Goal: Check status: Check status

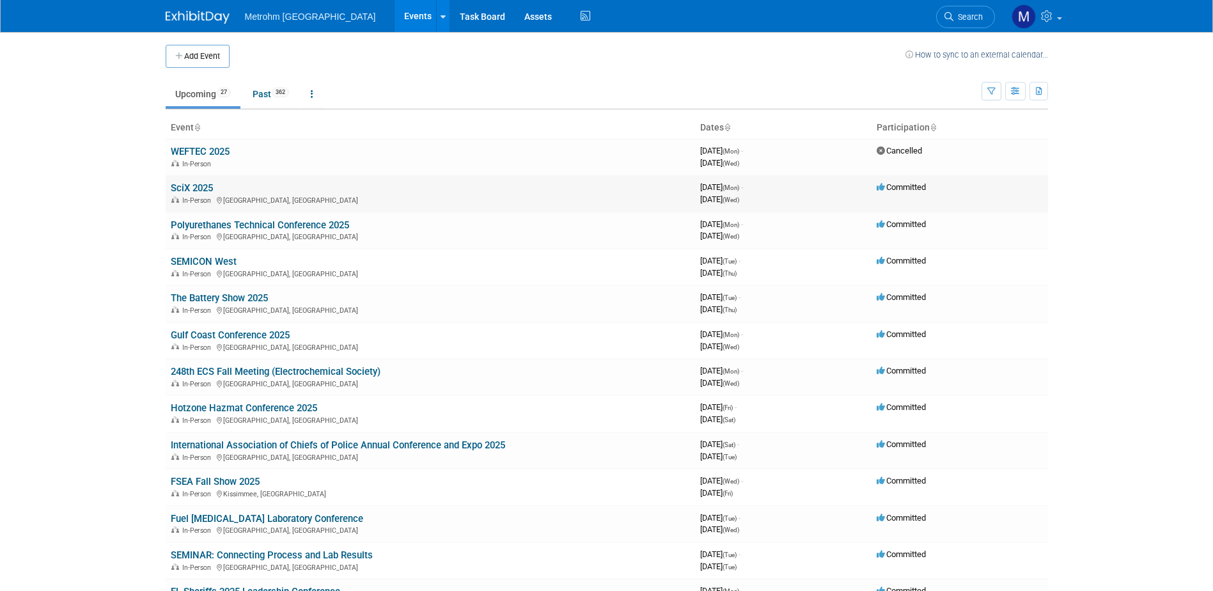
click at [210, 185] on link "SciX 2025" at bounding box center [192, 188] width 42 height 12
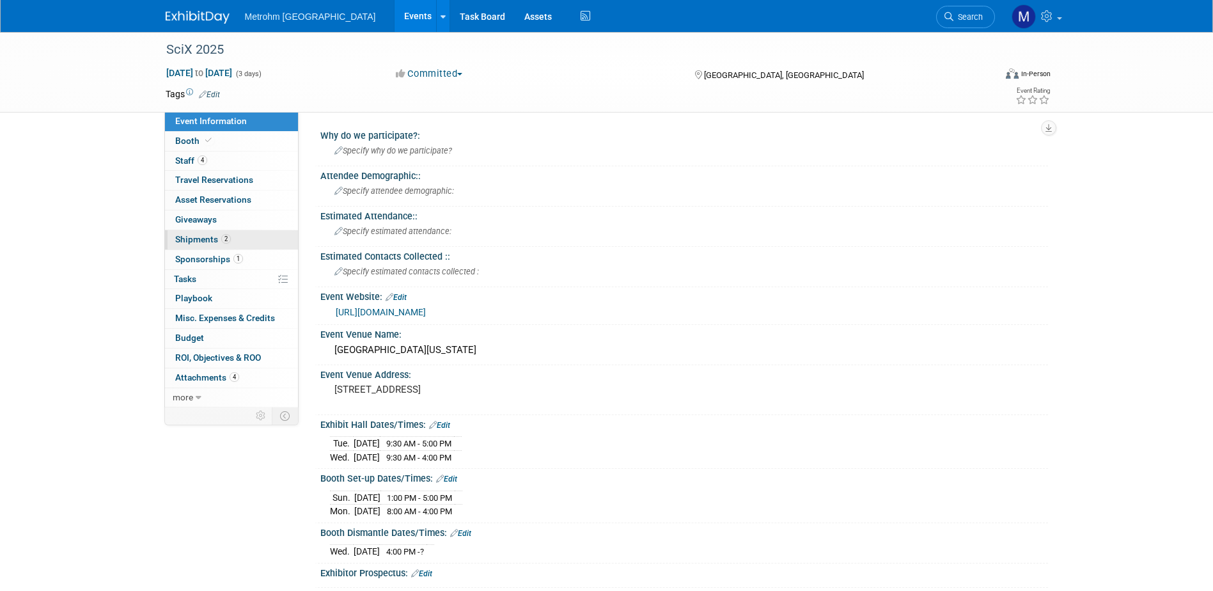
click at [215, 242] on span "Shipments 2" at bounding box center [203, 239] width 56 height 10
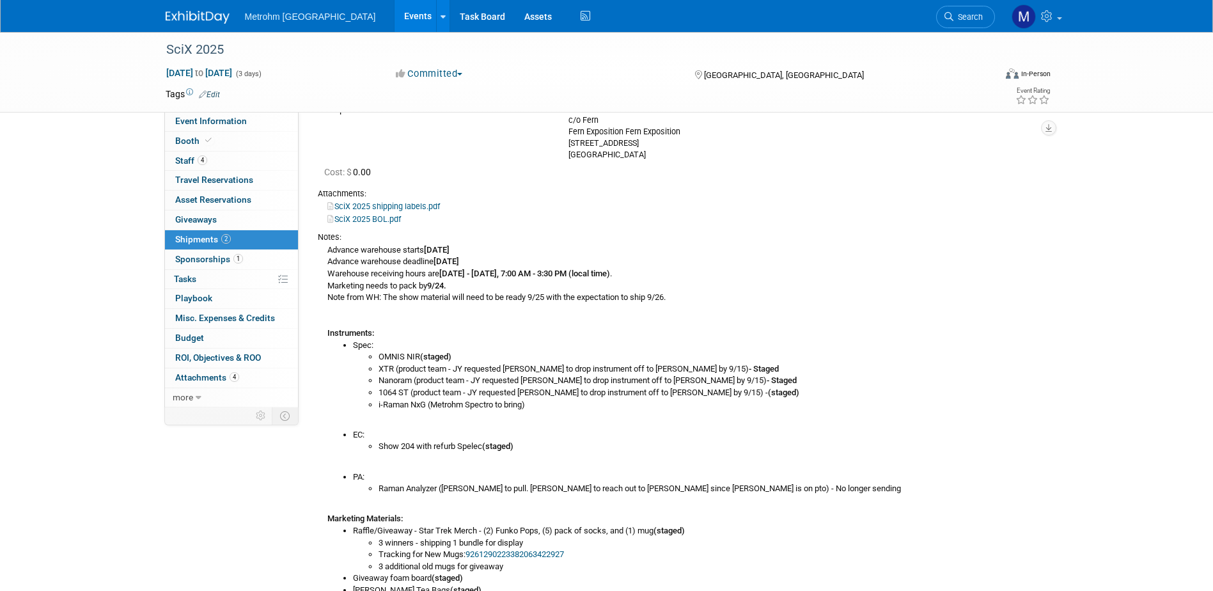
scroll to position [128, 0]
click at [190, 20] on img at bounding box center [198, 17] width 64 height 13
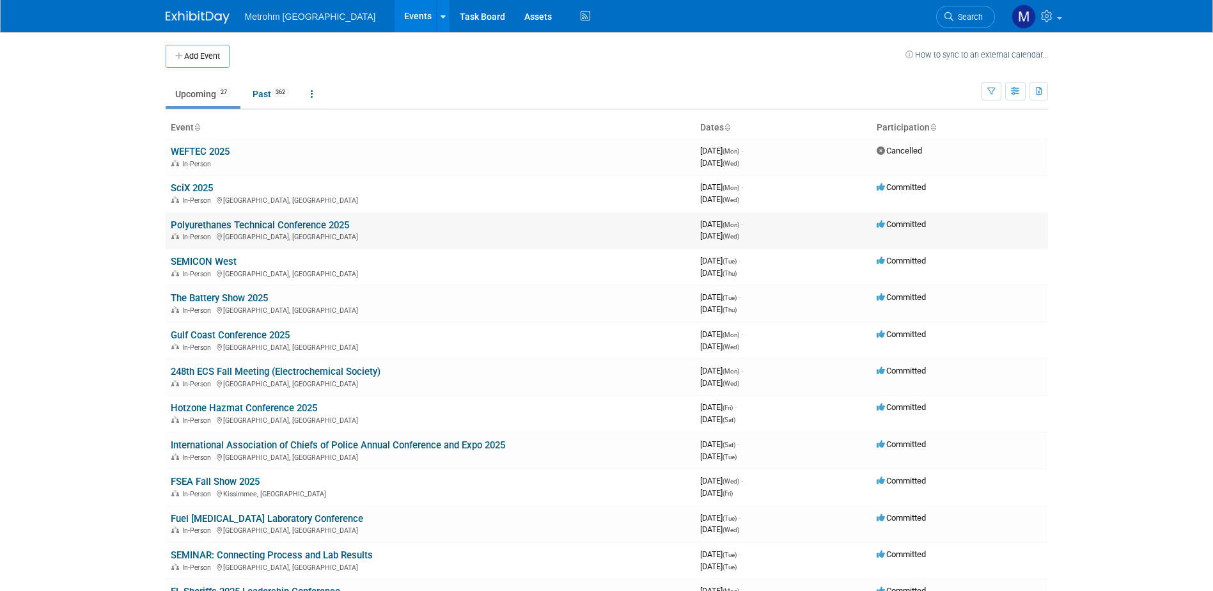
click at [251, 224] on link "Polyurethanes Technical Conference 2025" at bounding box center [260, 225] width 178 height 12
click at [200, 265] on link "SEMICON West" at bounding box center [204, 262] width 66 height 12
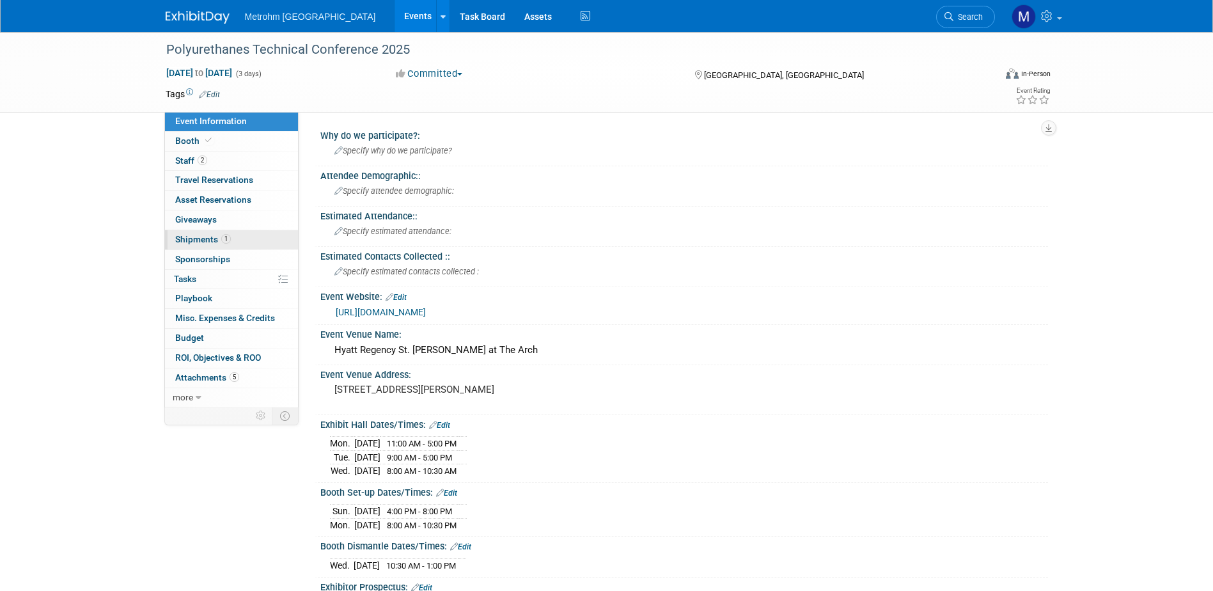
click at [241, 242] on link "1 Shipments 1" at bounding box center [231, 239] width 133 height 19
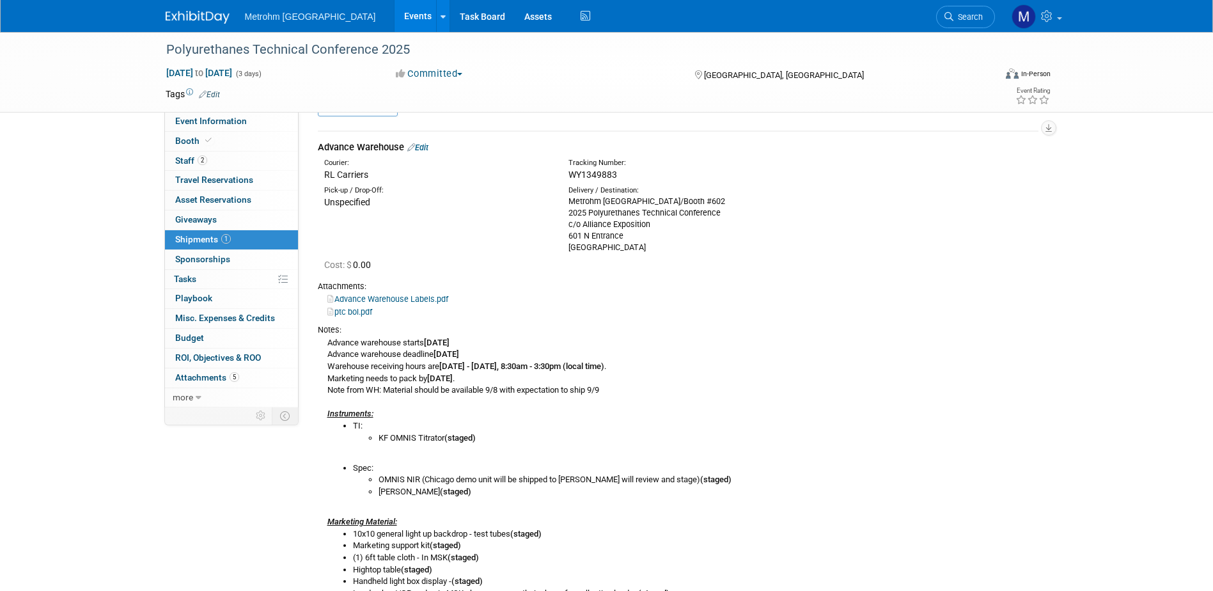
scroll to position [64, 0]
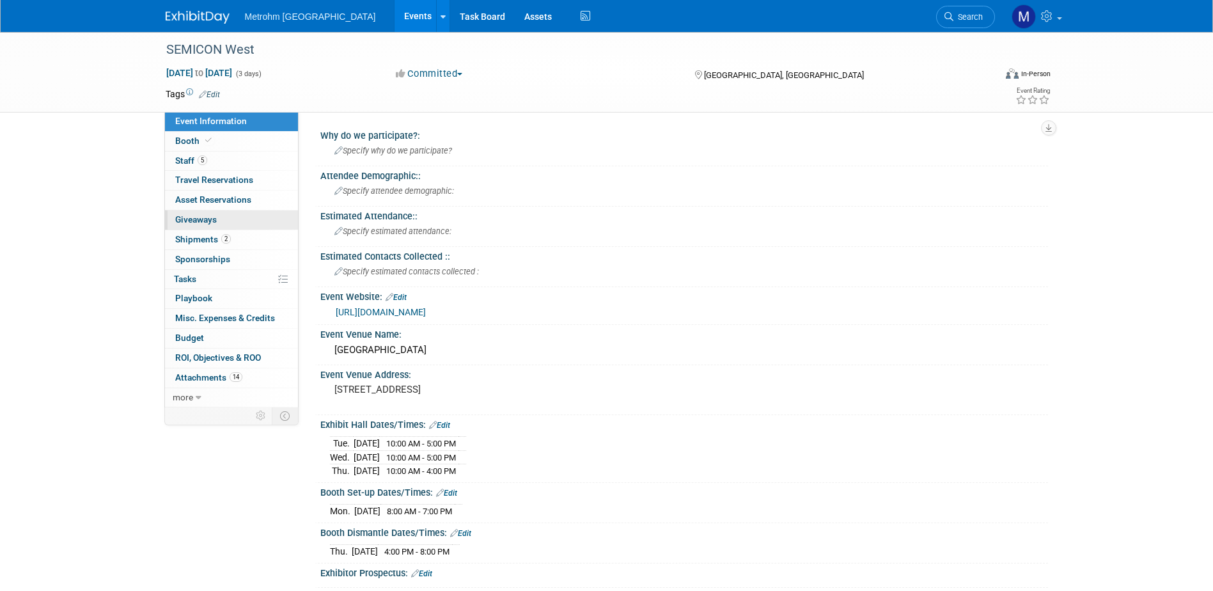
click at [219, 226] on link "0 Giveaways 0" at bounding box center [231, 219] width 133 height 19
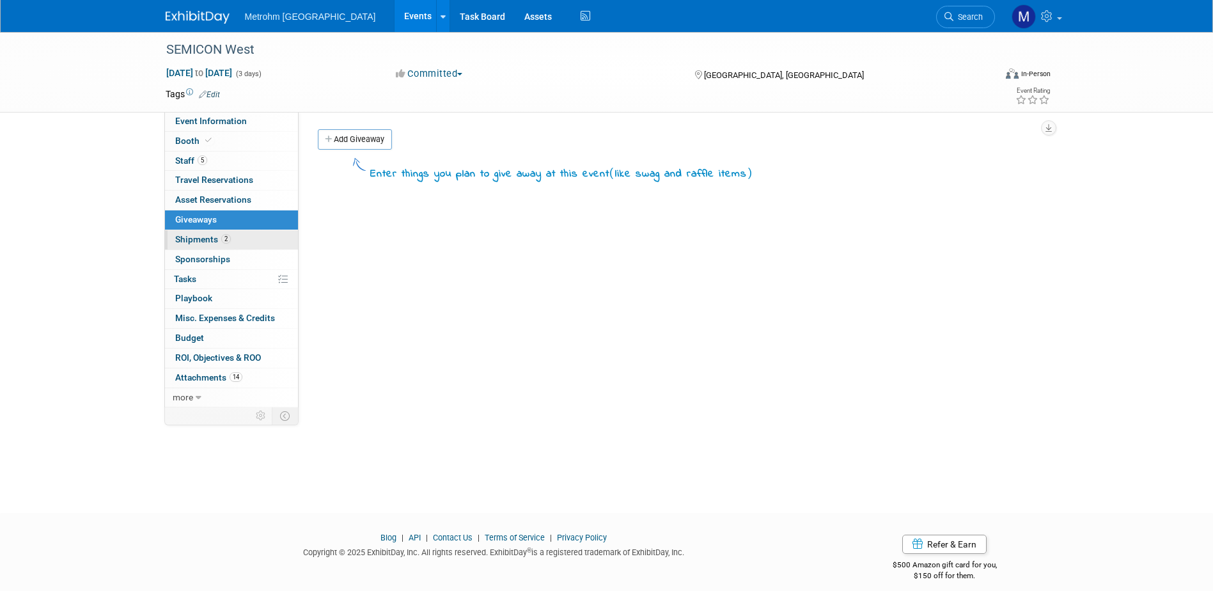
click at [216, 236] on span "Shipments 2" at bounding box center [203, 239] width 56 height 10
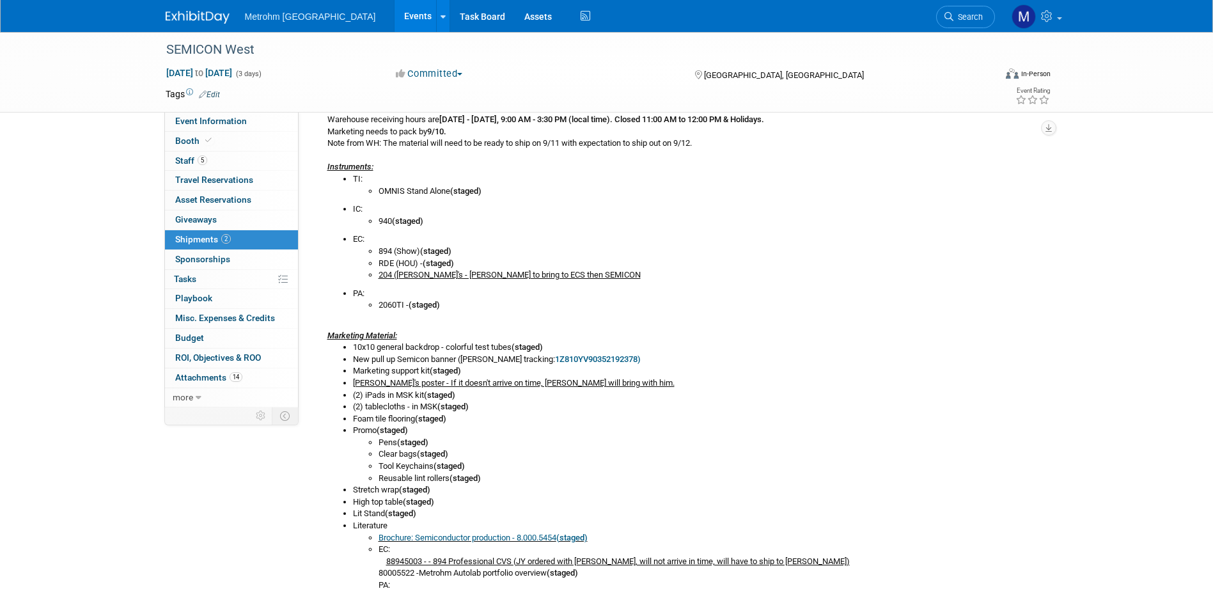
scroll to position [448, 0]
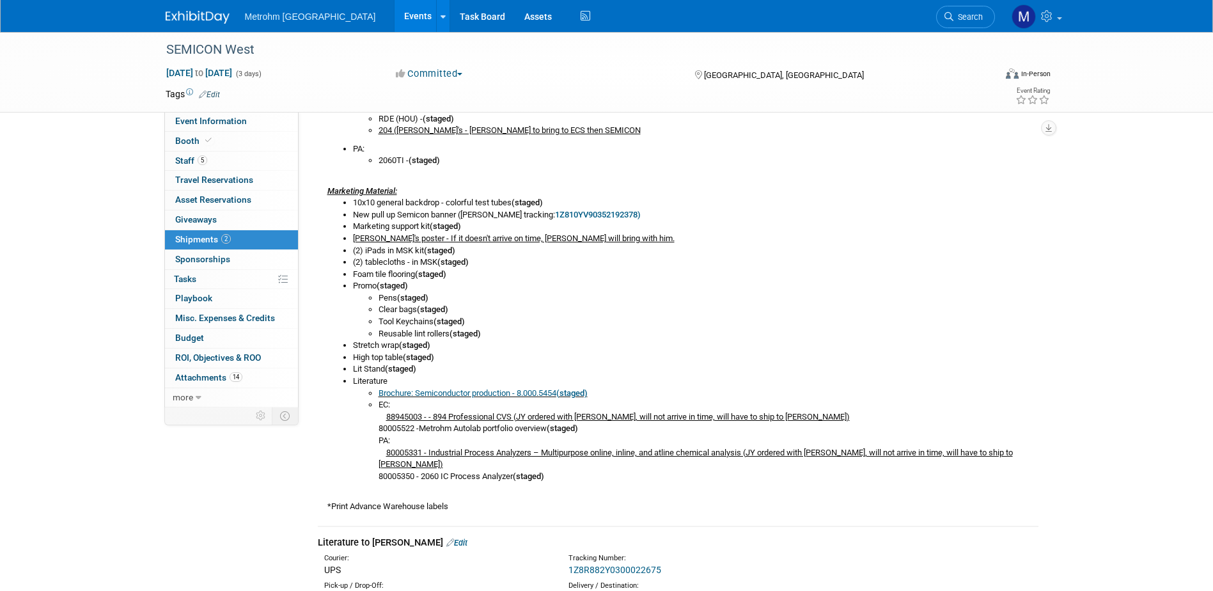
click at [481, 394] on link "Brochure: Semiconductor production - 8.000.5454 (staged)" at bounding box center [482, 393] width 209 height 10
click at [197, 25] on div "Metrohm USA Events Add Event Bulk Upload Events Shareable Event Boards Recently…" at bounding box center [607, 16] width 882 height 32
click at [197, 22] on img at bounding box center [198, 17] width 64 height 13
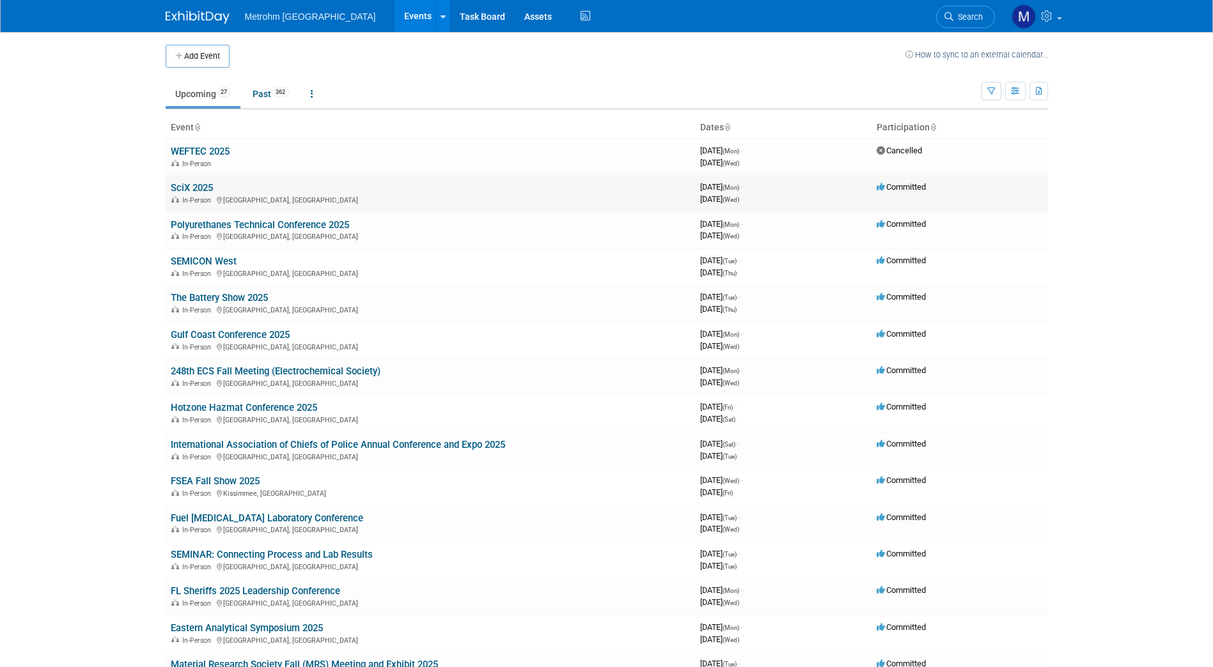
click at [191, 187] on link "SciX 2025" at bounding box center [192, 188] width 42 height 12
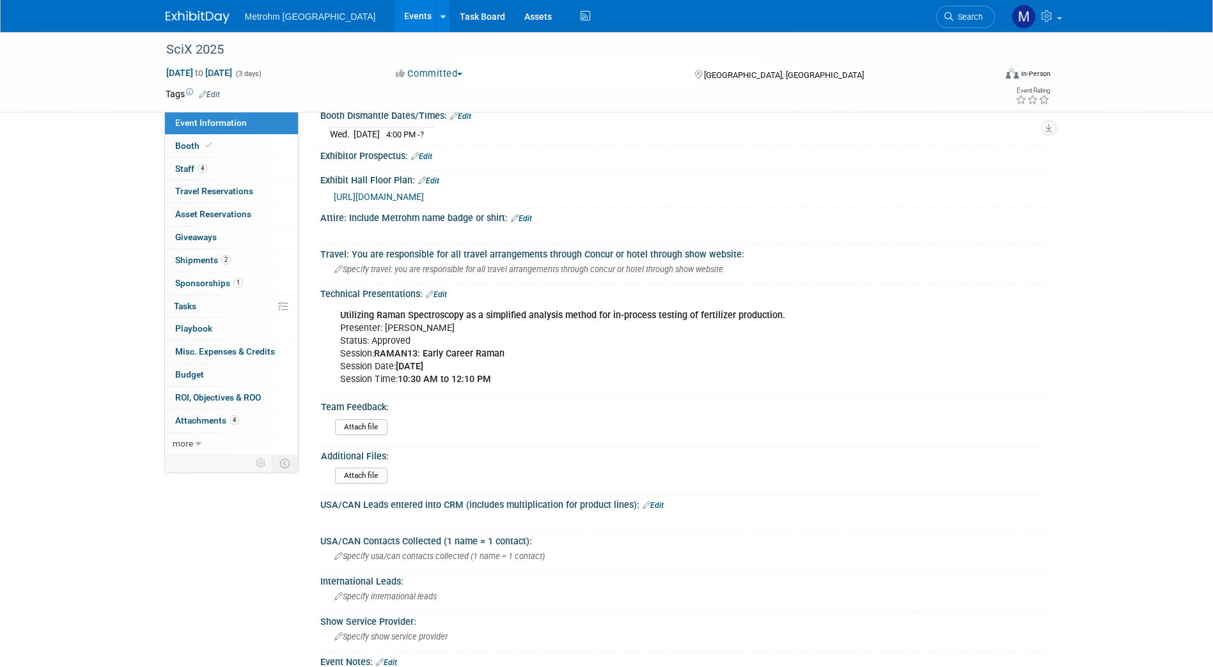
scroll to position [574, 0]
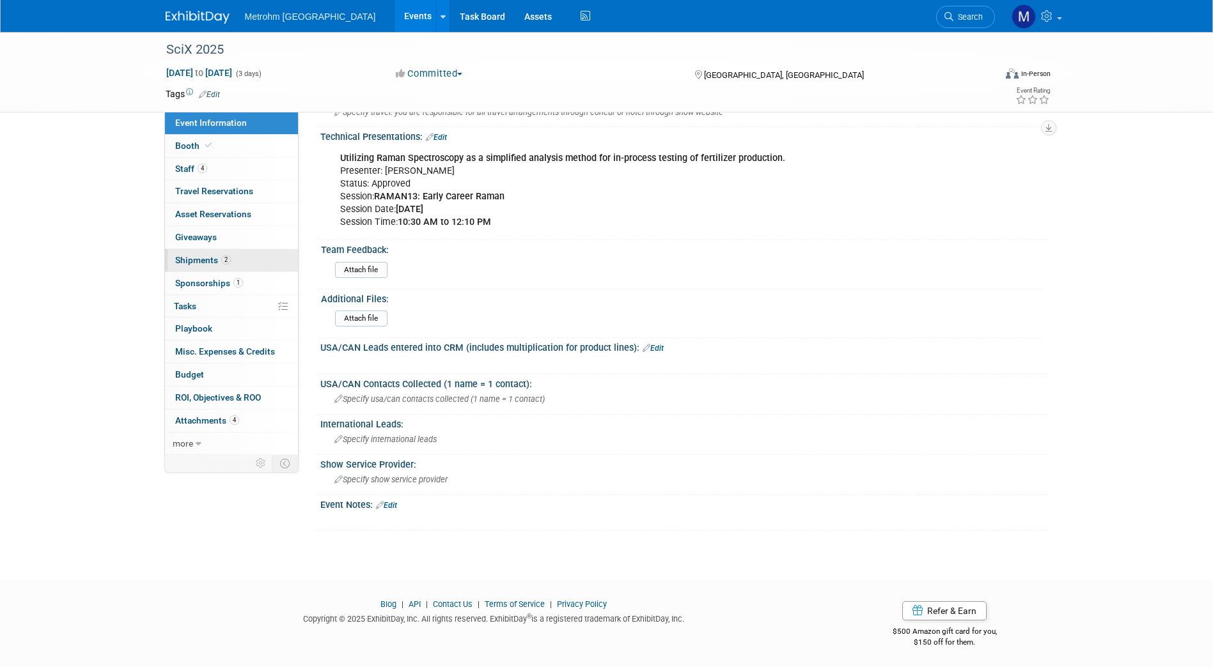
click at [231, 261] on link "2 Shipments 2" at bounding box center [231, 260] width 133 height 22
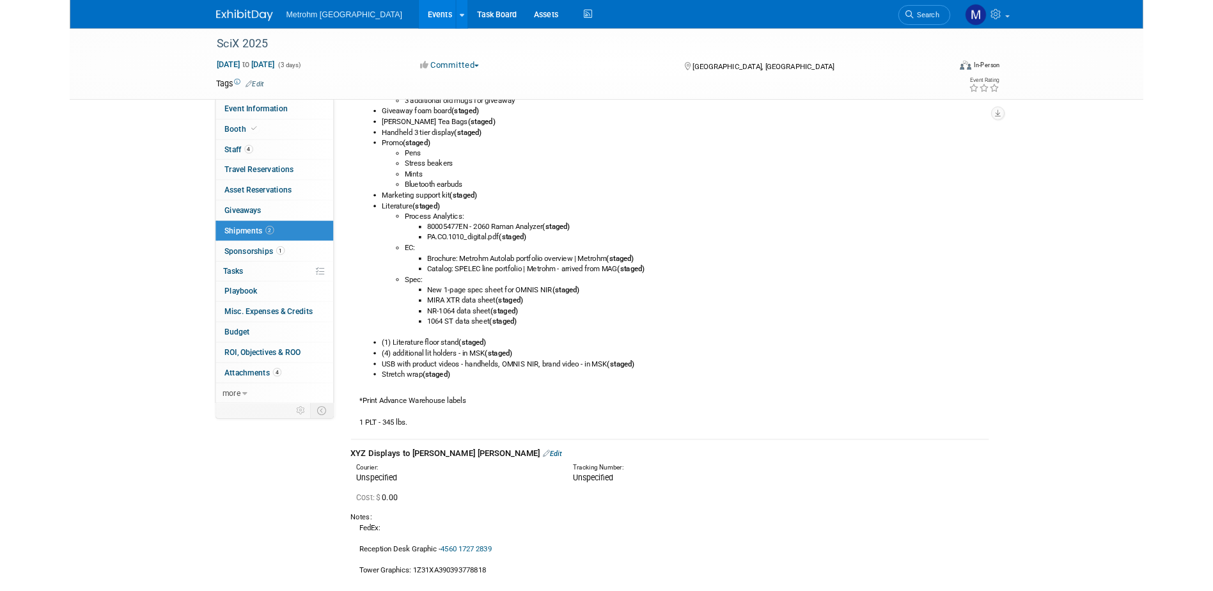
scroll to position [714, 0]
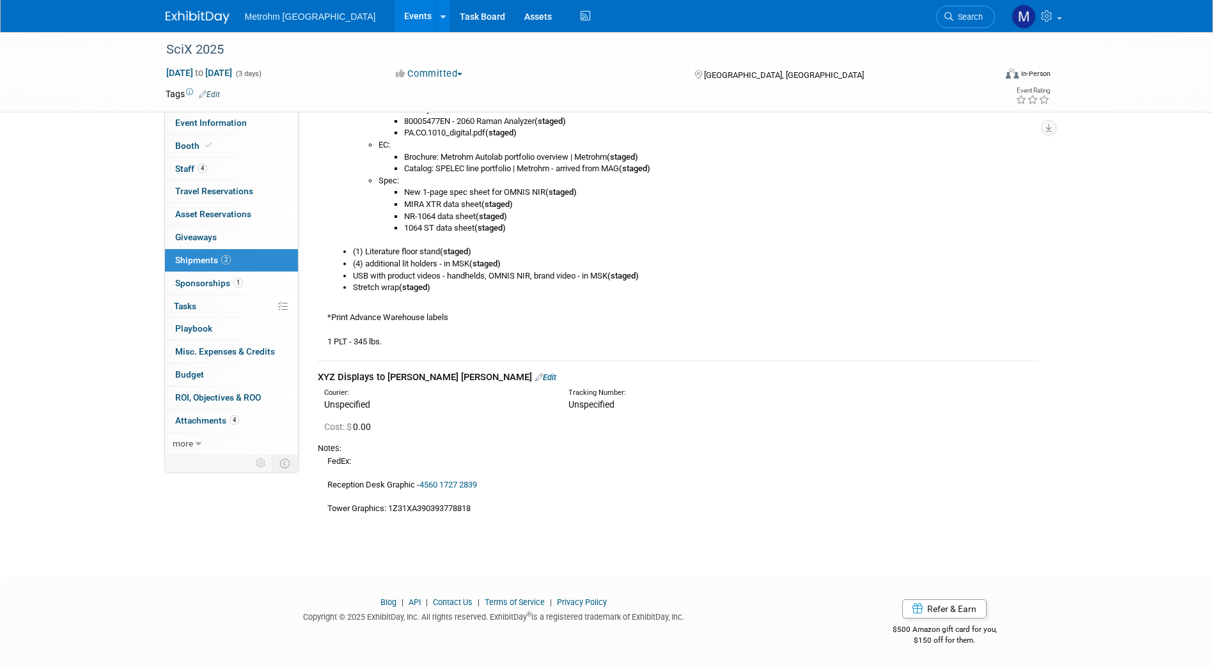
click at [466, 481] on link "4560 1727 2839" at bounding box center [448, 485] width 58 height 10
drag, startPoint x: 476, startPoint y: 509, endPoint x: 389, endPoint y: 522, distance: 88.0
click at [389, 522] on td "XYZ Displays to [PERSON_NAME] [PERSON_NAME] Edit Courier: Unspecified Tracking …" at bounding box center [678, 444] width 721 height 167
copy div "1Z31XA390393778818"
click at [487, 506] on div "FedEx: Reception Desk Graphic - 4560 1727 2839 Tower Graphics: 1Z31XA3903937788…" at bounding box center [678, 485] width 721 height 61
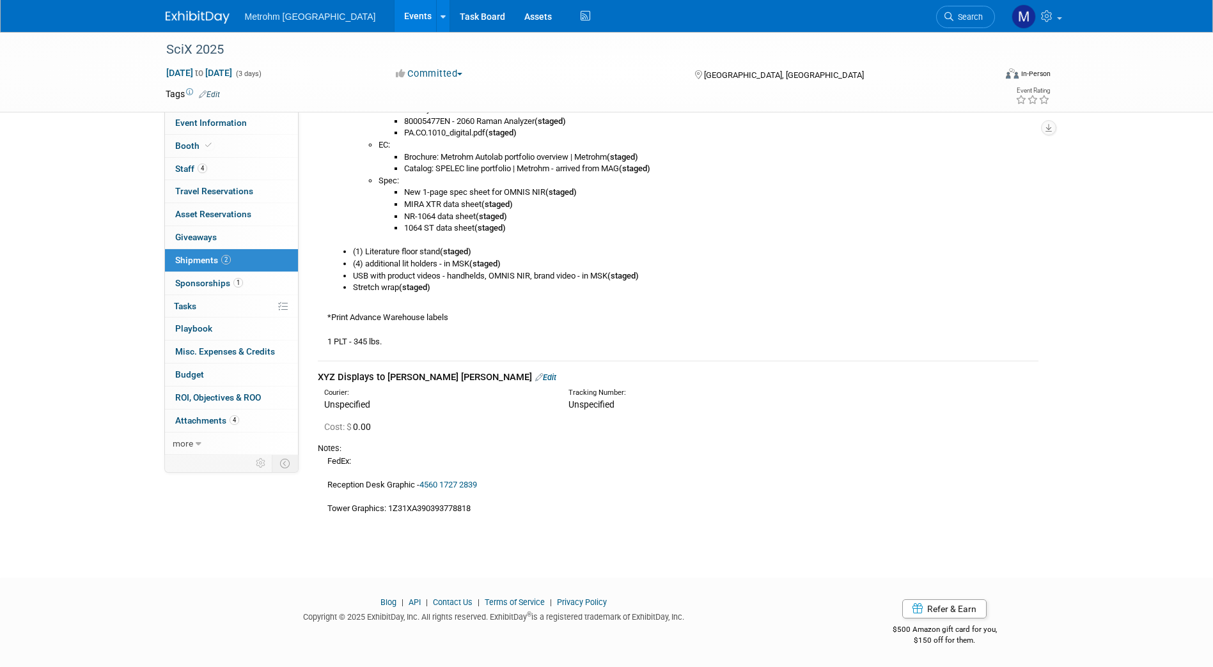
click at [469, 488] on link "4560 1727 2839" at bounding box center [448, 485] width 58 height 10
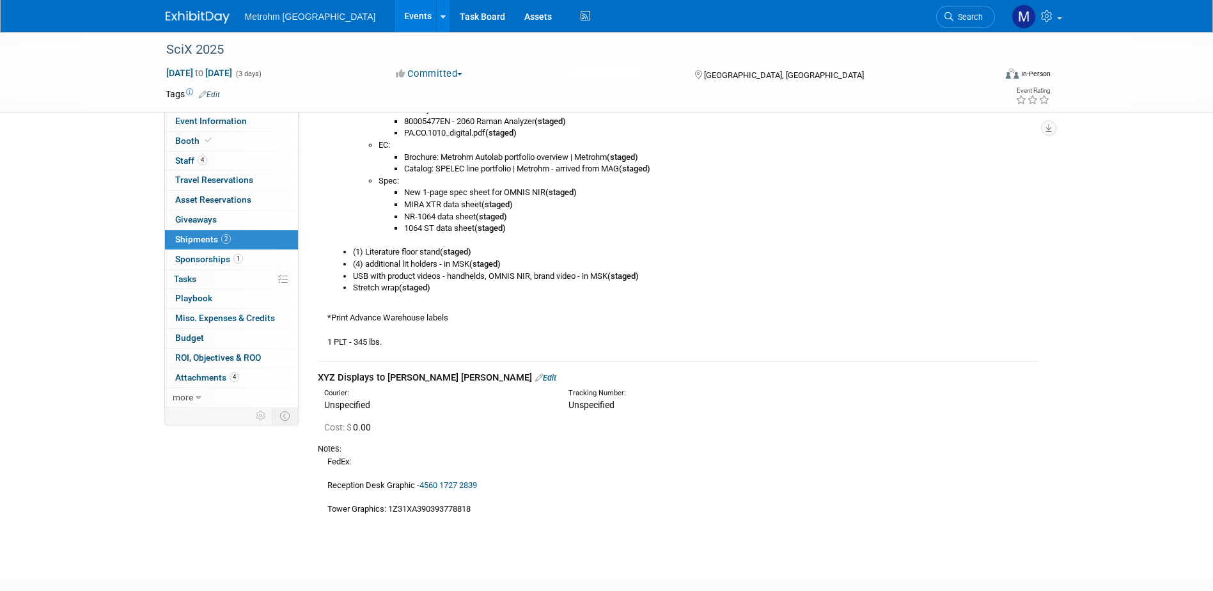
scroll to position [790, 0]
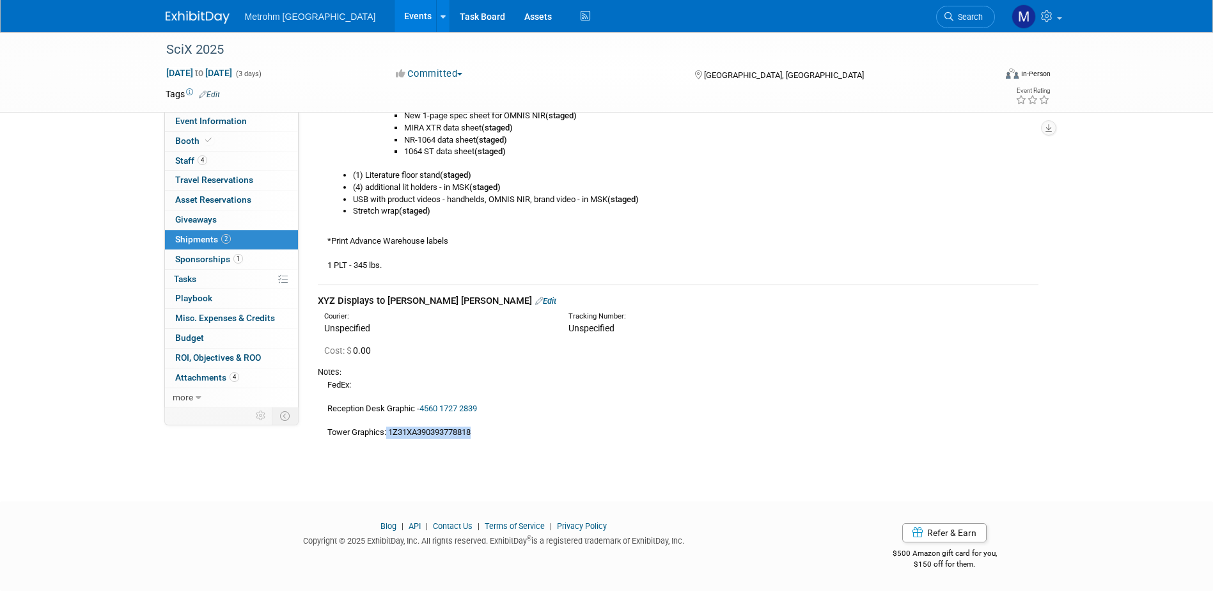
drag, startPoint x: 475, startPoint y: 433, endPoint x: 387, endPoint y: 435, distance: 87.6
click at [387, 435] on div "FedEx: Reception Desk Graphic - 4560 1727 2839 Tower Graphics: 1Z31XA3903937788…" at bounding box center [678, 408] width 721 height 61
drag, startPoint x: 387, startPoint y: 435, endPoint x: 398, endPoint y: 430, distance: 12.0
copy div "1Z31XA390393778818"
click at [595, 389] on div "FedEx: Reception Desk Graphic - 4560 1727 2839 Tower Graphics: 1Z31XA3903937788…" at bounding box center [678, 408] width 721 height 61
